Goal: Task Accomplishment & Management: Manage account settings

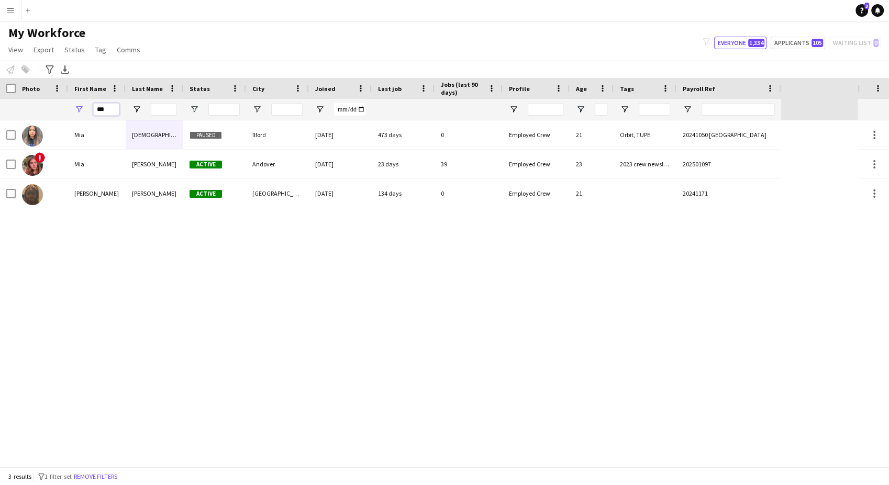
drag, startPoint x: 112, startPoint y: 109, endPoint x: 41, endPoint y: 106, distance: 70.8
click at [41, 106] on div "***" at bounding box center [390, 109] width 781 height 21
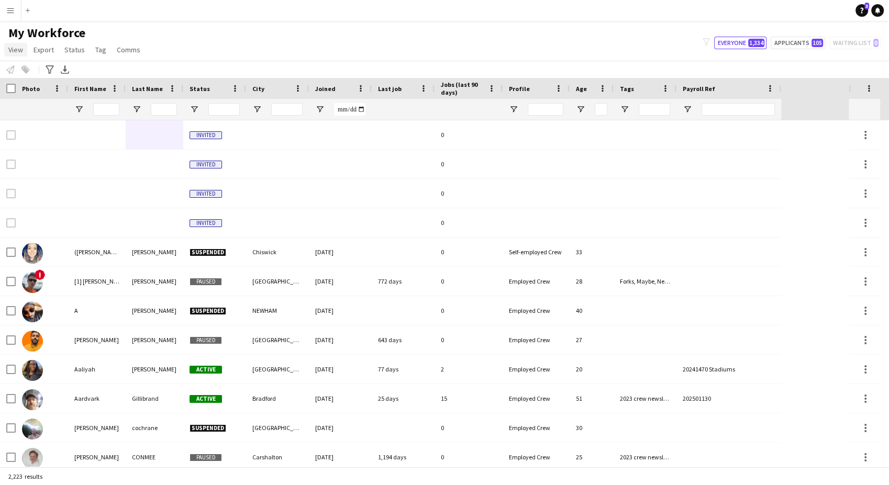
click at [23, 52] on link "View" at bounding box center [15, 50] width 23 height 14
click at [18, 12] on button "Menu" at bounding box center [10, 10] width 21 height 21
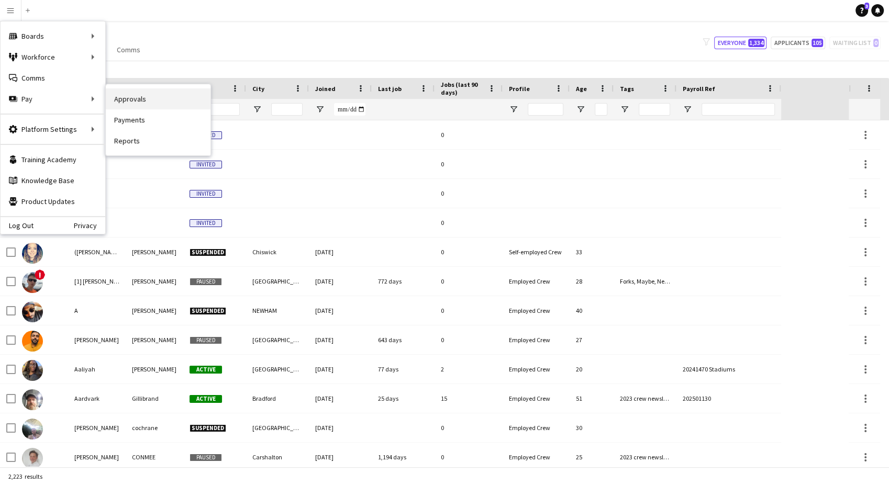
click at [142, 96] on link "Approvals" at bounding box center [158, 98] width 105 height 21
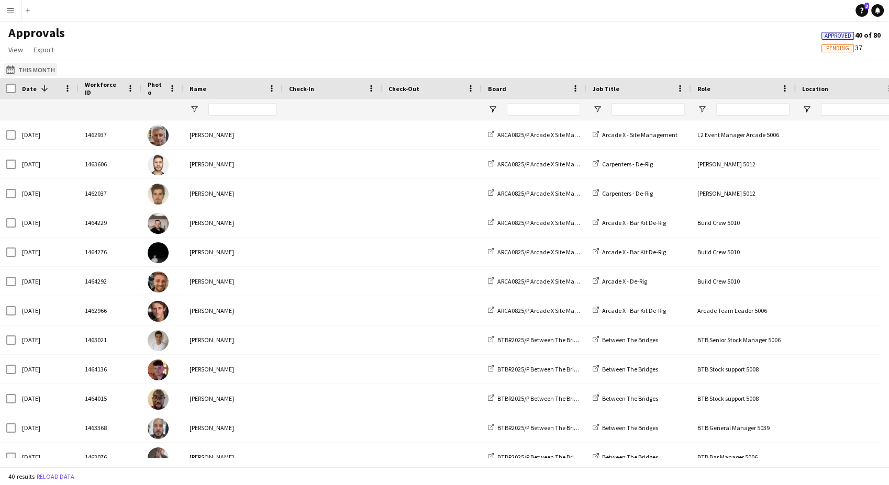
click at [41, 69] on button "This Month This Month" at bounding box center [30, 69] width 53 height 13
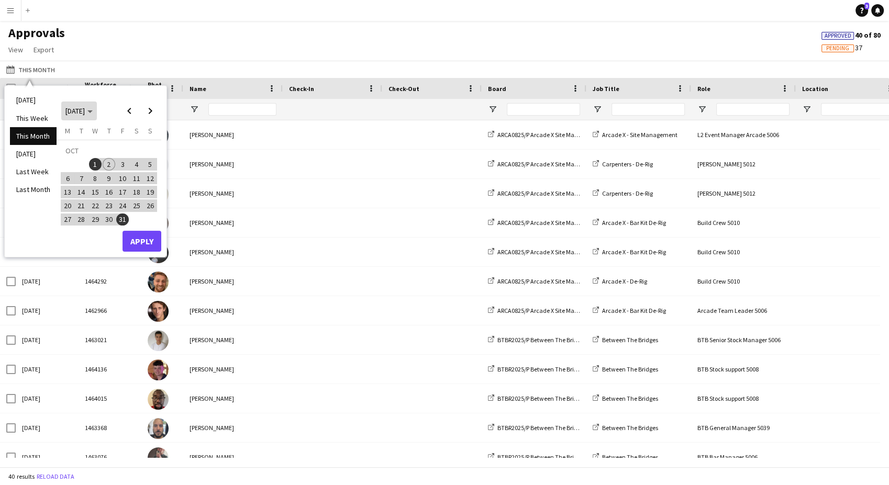
click at [93, 109] on span "[DATE]" at bounding box center [78, 110] width 27 height 9
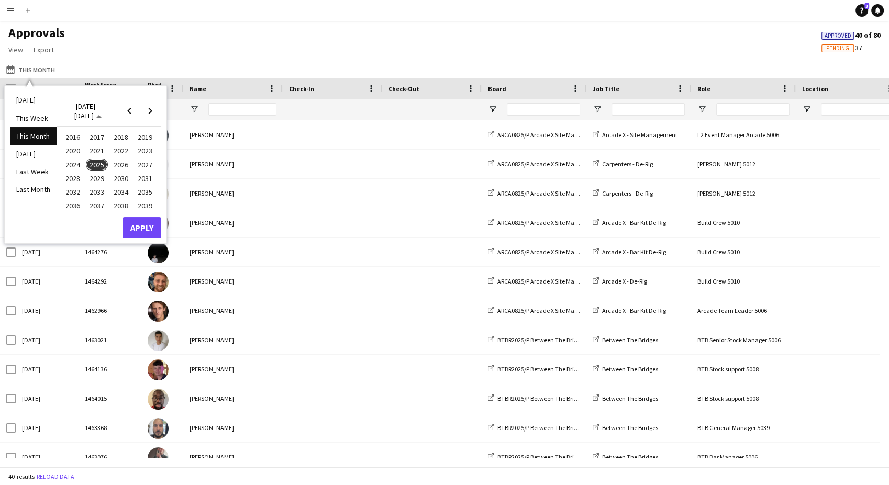
click at [65, 160] on span "2024" at bounding box center [72, 165] width 21 height 13
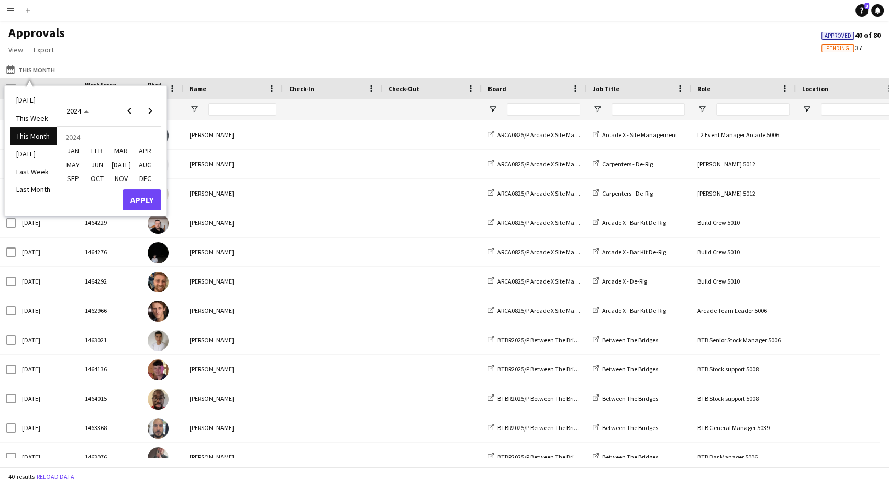
click at [117, 179] on span "NOV" at bounding box center [120, 178] width 21 height 13
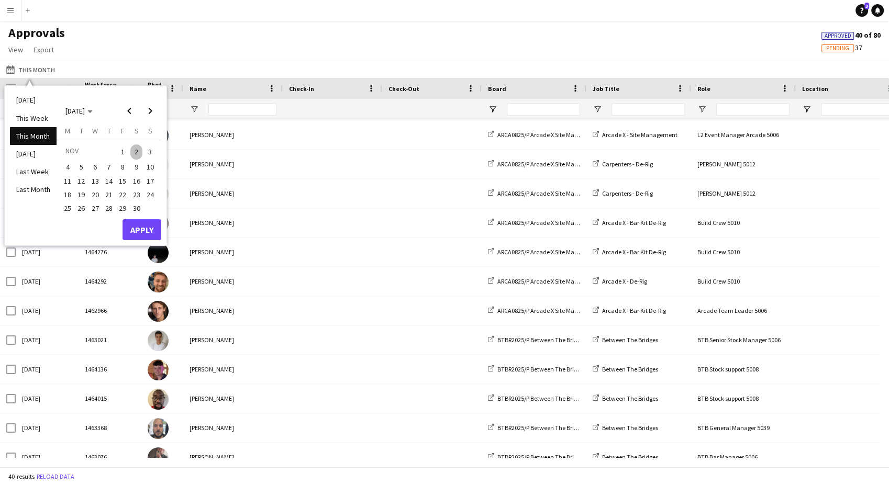
click at [119, 154] on span "1" at bounding box center [122, 152] width 13 height 15
click at [138, 208] on span "30" at bounding box center [136, 208] width 13 height 13
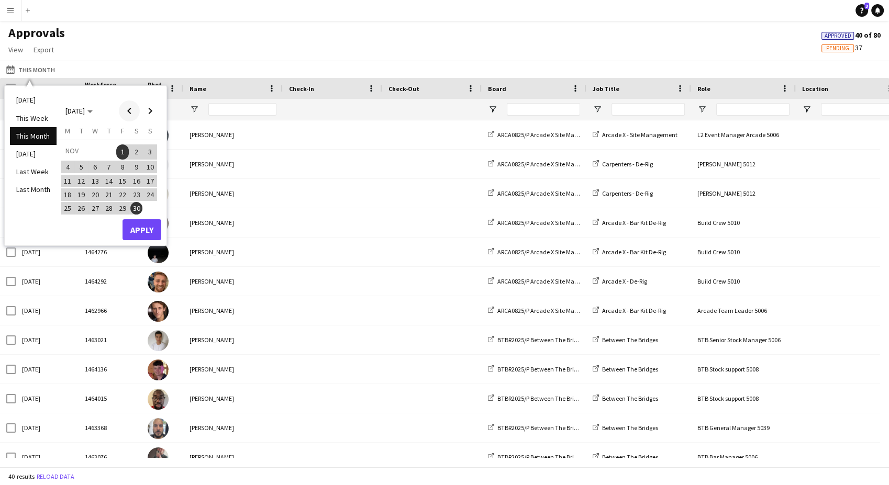
click at [134, 110] on span "Previous month" at bounding box center [129, 111] width 21 height 21
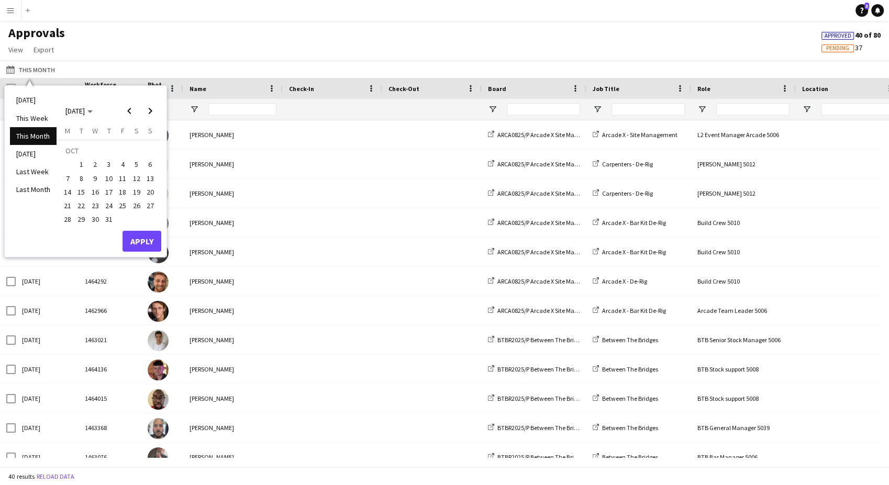
click at [67, 202] on span "21" at bounding box center [67, 206] width 13 height 13
click at [150, 114] on span "Next month" at bounding box center [150, 111] width 21 height 21
click at [147, 179] on span "17" at bounding box center [150, 181] width 13 height 13
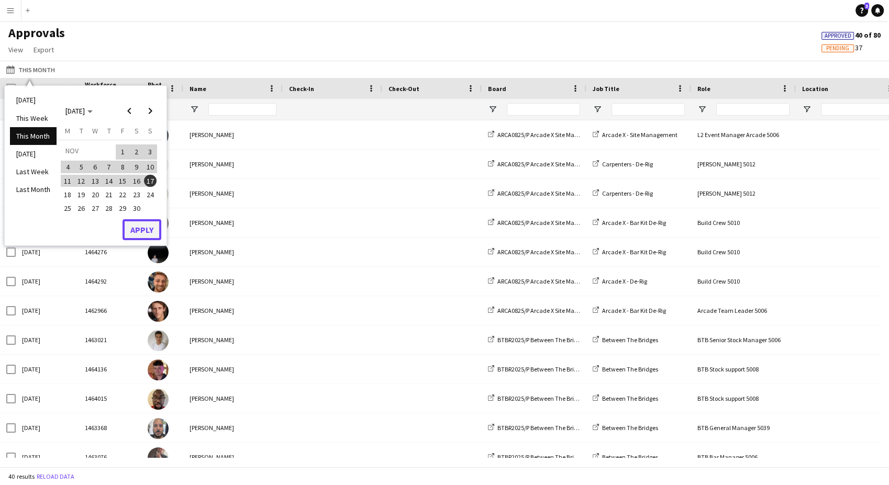
click at [153, 227] on button "Apply" at bounding box center [142, 229] width 39 height 21
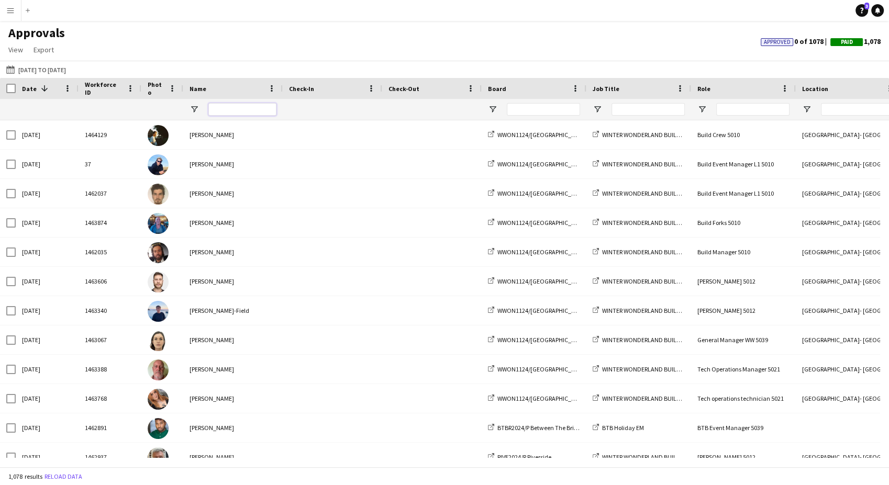
click at [231, 107] on input "Name Filter Input" at bounding box center [242, 109] width 68 height 13
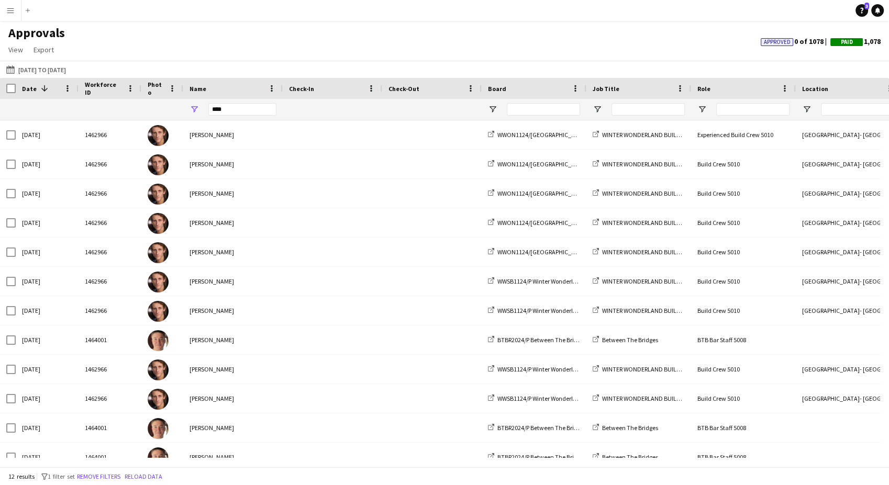
click at [41, 79] on div "Date 1" at bounding box center [47, 88] width 50 height 21
click at [40, 87] on span at bounding box center [44, 88] width 9 height 9
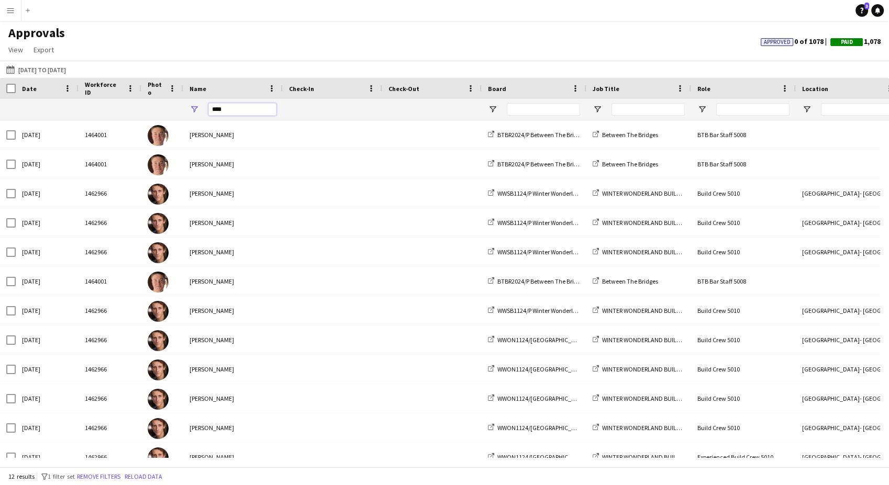
click at [261, 110] on input "****" at bounding box center [242, 109] width 68 height 13
type input "******"
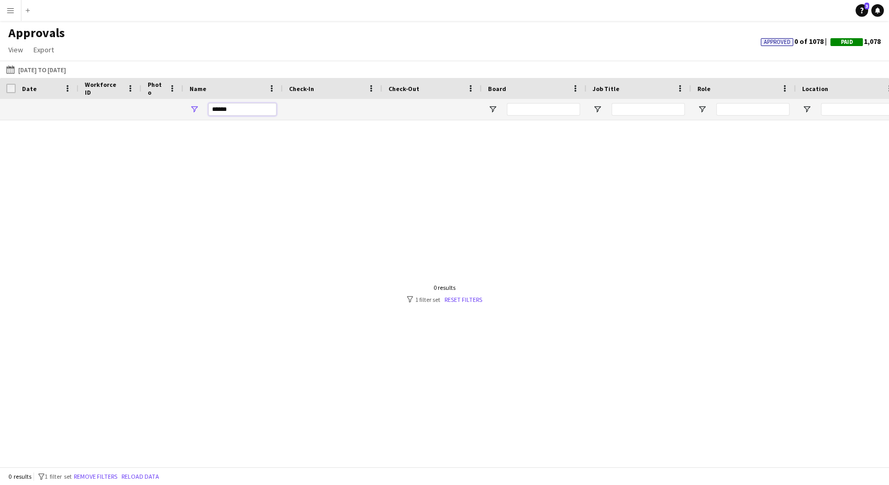
drag, startPoint x: 261, startPoint y: 110, endPoint x: 180, endPoint y: 110, distance: 81.2
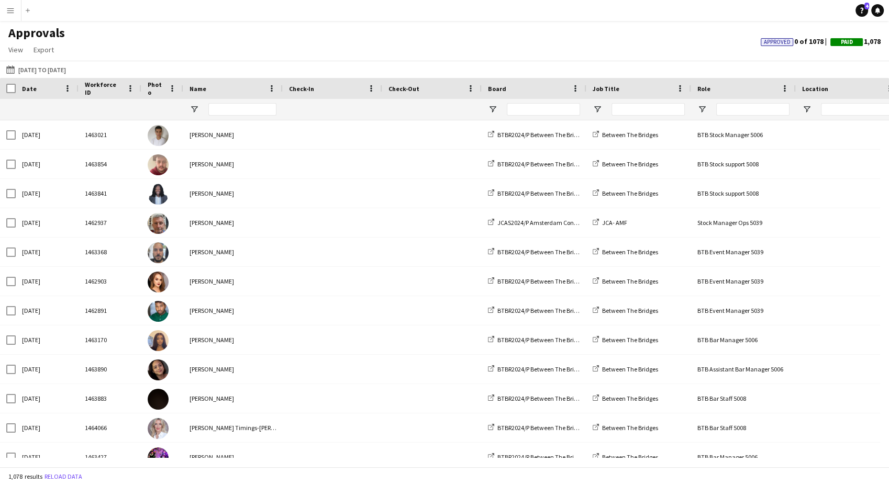
drag, startPoint x: 7, startPoint y: 6, endPoint x: 13, endPoint y: 13, distance: 8.9
click at [7, 6] on app-icon "Menu" at bounding box center [10, 10] width 8 height 8
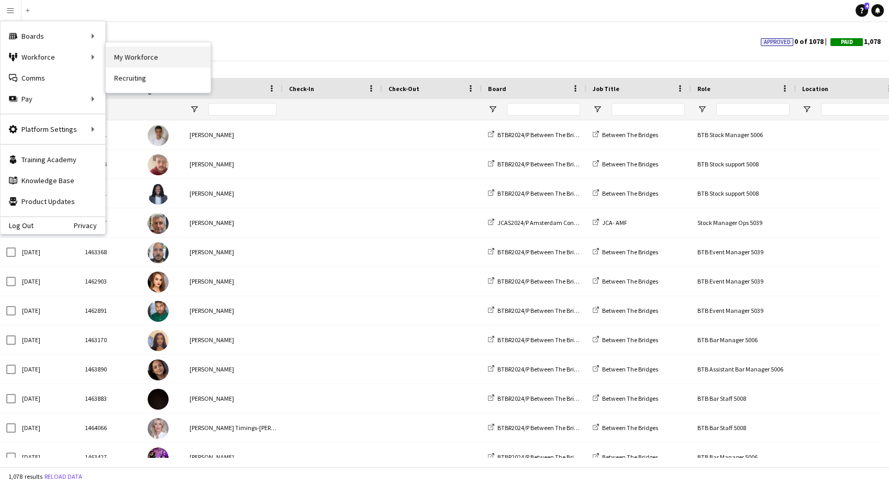
click at [145, 58] on link "My Workforce" at bounding box center [158, 57] width 105 height 21
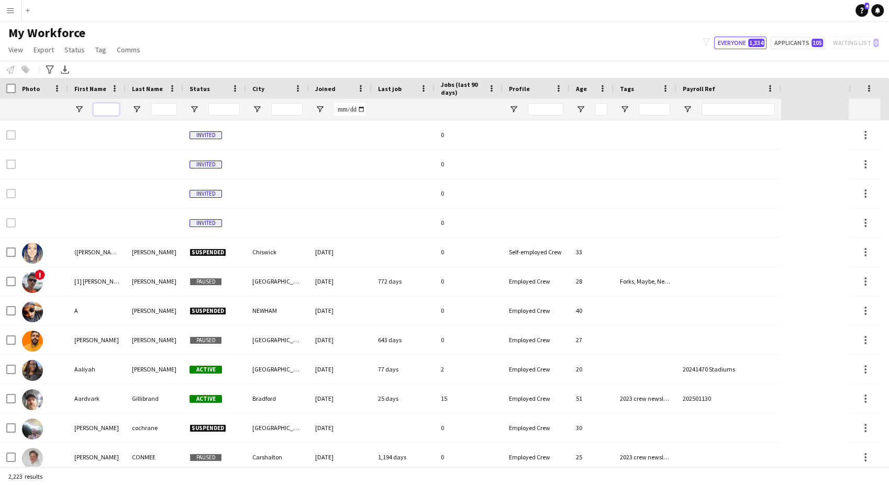
click at [109, 109] on input "First Name Filter Input" at bounding box center [106, 109] width 26 height 13
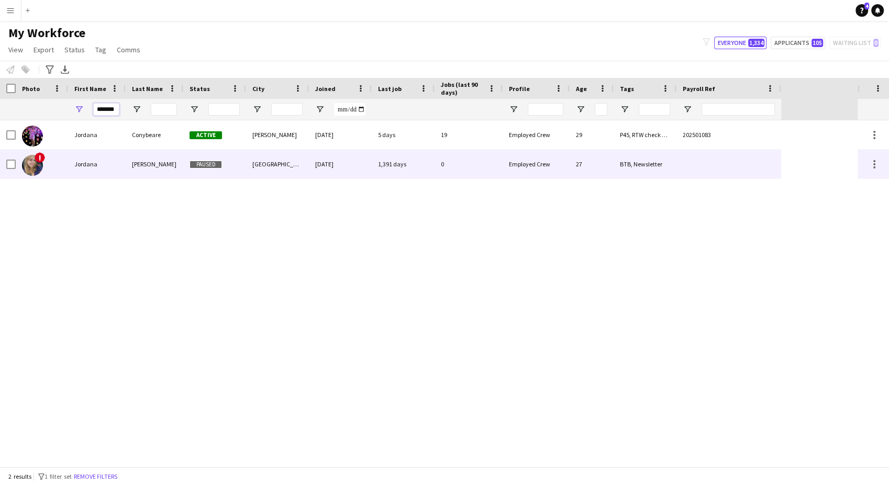
type input "*******"
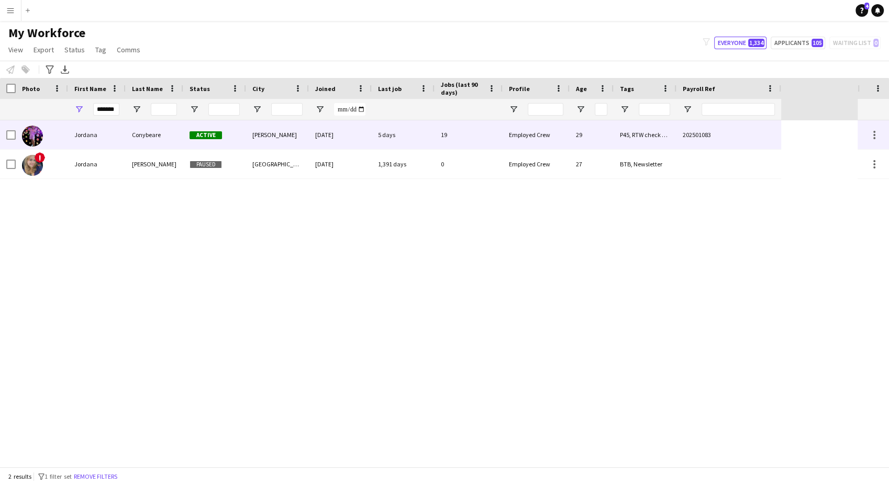
drag, startPoint x: 167, startPoint y: 129, endPoint x: 187, endPoint y: 131, distance: 21.0
click at [166, 128] on div "Conybeare" at bounding box center [155, 134] width 58 height 29
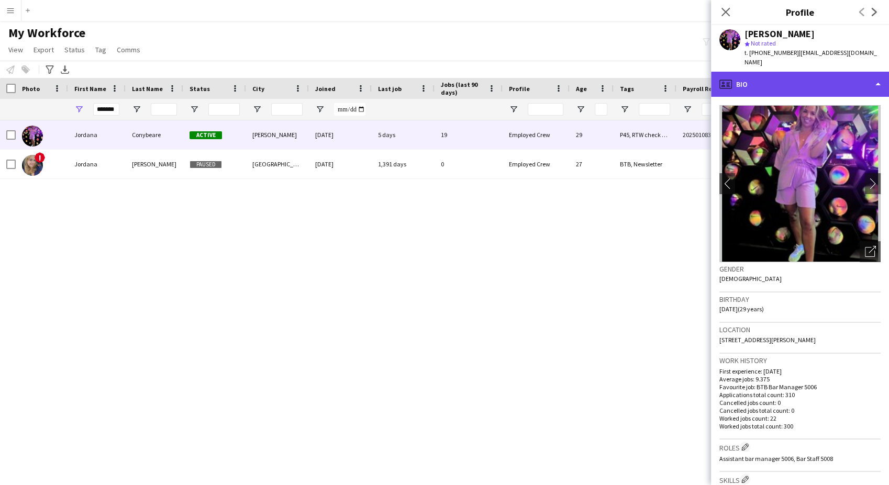
click at [823, 77] on div "profile Bio" at bounding box center [800, 84] width 178 height 25
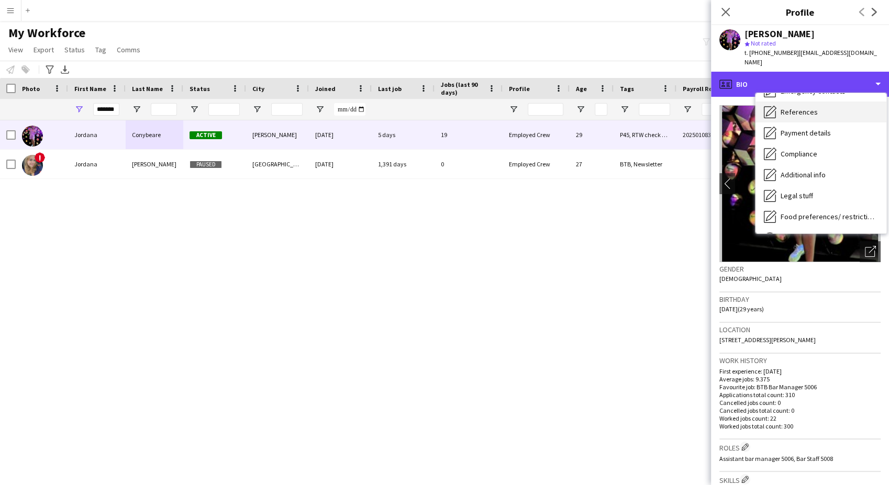
scroll to position [140, 0]
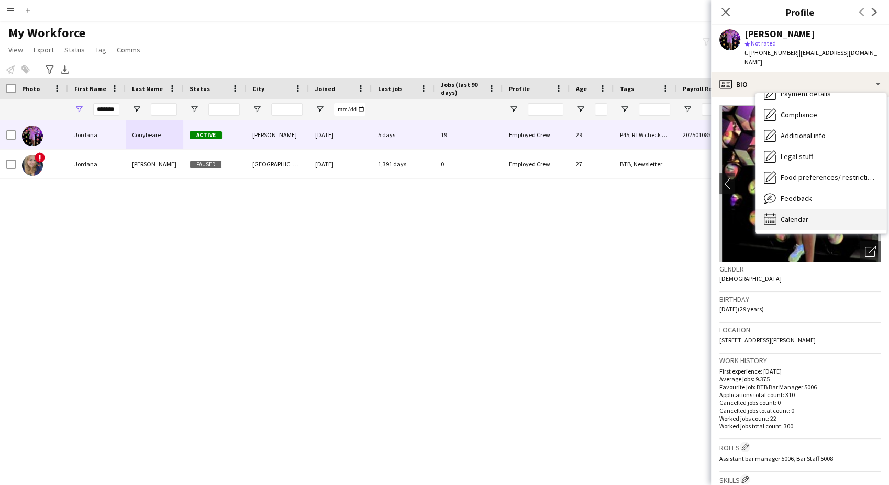
click at [823, 209] on div "Calendar Calendar" at bounding box center [821, 219] width 131 height 21
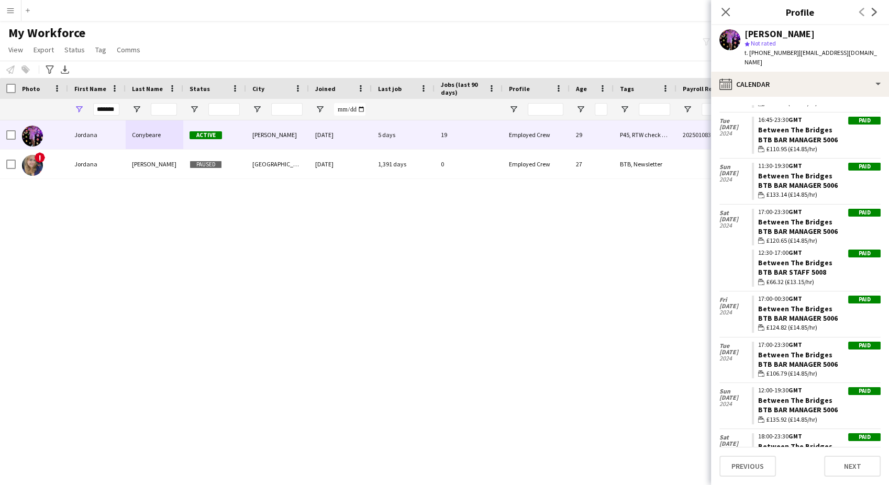
scroll to position [3123, 0]
